Goal: Information Seeking & Learning: Learn about a topic

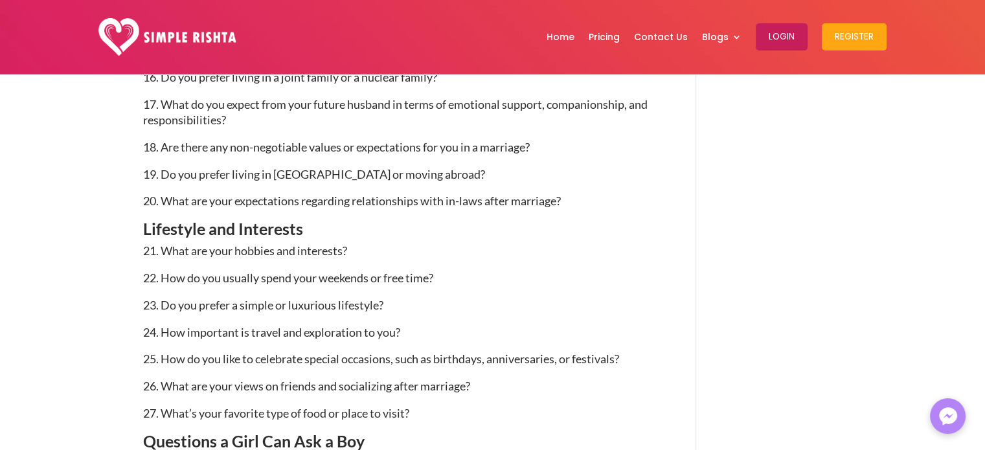
scroll to position [1560, 0]
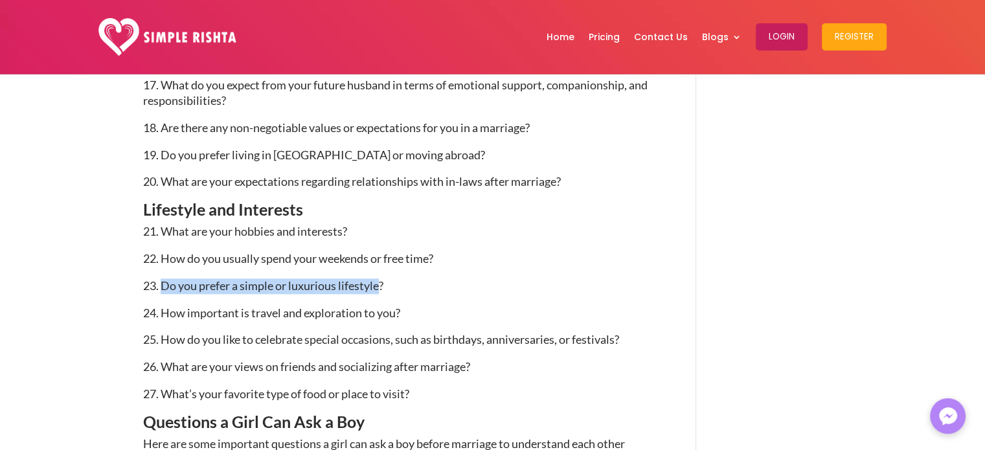
drag, startPoint x: 168, startPoint y: 285, endPoint x: 381, endPoint y: 291, distance: 213.2
click at [381, 291] on span "23. Do you prefer a simple or luxurious lifestyle?" at bounding box center [263, 286] width 240 height 14
drag, startPoint x: 368, startPoint y: 277, endPoint x: 186, endPoint y: 271, distance: 182.1
click at [224, 274] on p "22. How do you usually spend your weekends or free time?" at bounding box center [400, 264] width 515 height 27
drag, startPoint x: 161, startPoint y: 282, endPoint x: 409, endPoint y: 282, distance: 248.1
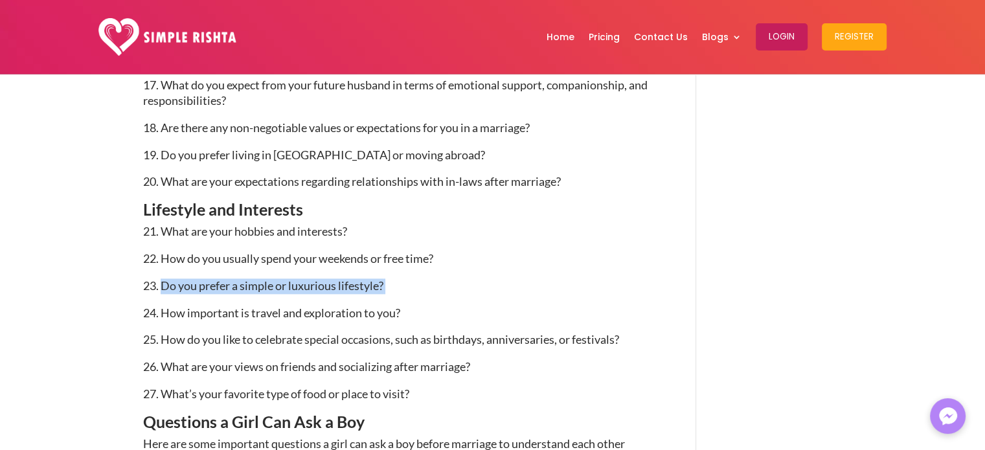
click at [421, 282] on p "23. Do you prefer a simple or luxurious lifestyle?" at bounding box center [400, 292] width 515 height 27
copy p "Do you prefer a simple or luxurious lifestyle?"
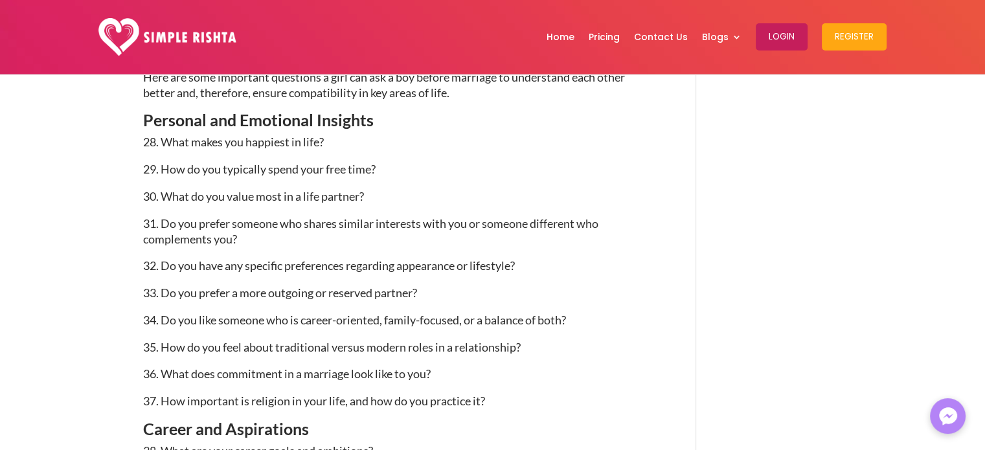
scroll to position [1948, 0]
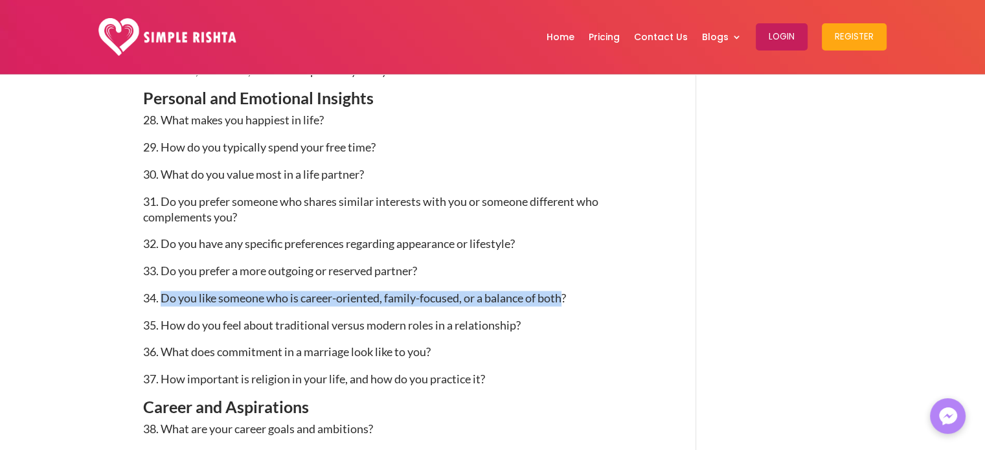
drag, startPoint x: 161, startPoint y: 299, endPoint x: 565, endPoint y: 299, distance: 404.8
click at [565, 299] on span "34. Do you like someone who is career-oriented, family-focused, or a balance of…" at bounding box center [354, 298] width 423 height 14
copy span "Do you like someone who is career-oriented, family-focused, or a balance of both"
